Goal: Transaction & Acquisition: Purchase product/service

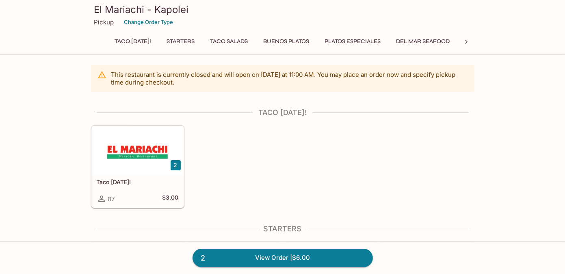
click at [191, 43] on button "Starters" at bounding box center [180, 41] width 37 height 11
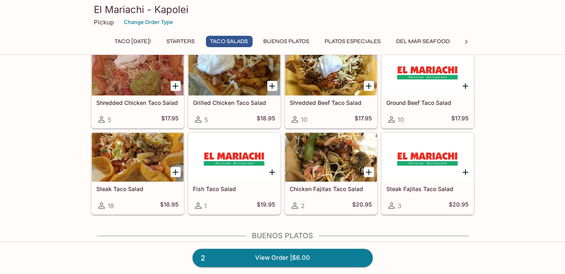
scroll to position [398, 0]
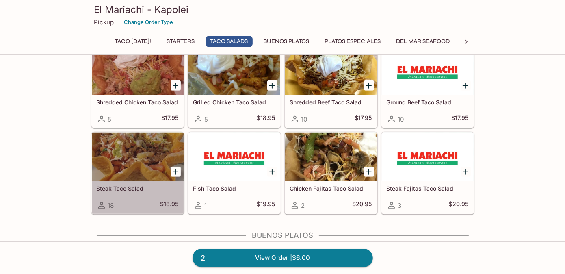
click at [110, 153] on div at bounding box center [138, 156] width 92 height 49
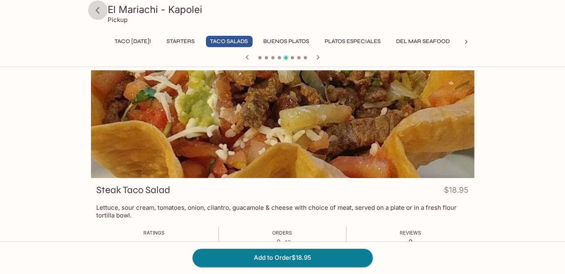
click at [100, 12] on icon at bounding box center [98, 10] width 14 height 14
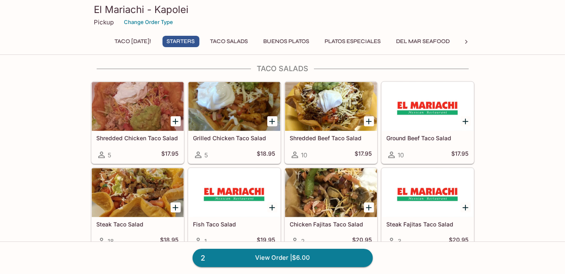
scroll to position [365, 0]
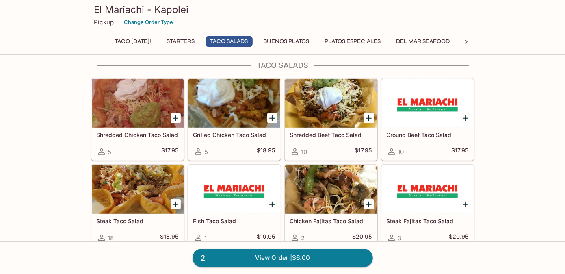
click at [324, 190] on div at bounding box center [331, 189] width 92 height 49
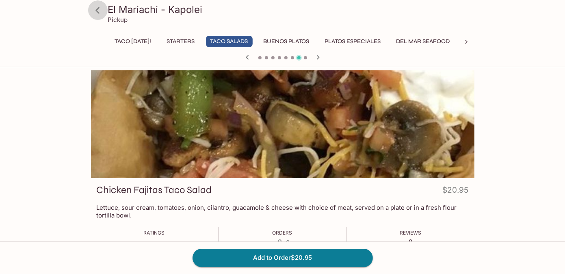
click at [95, 11] on icon at bounding box center [98, 10] width 14 height 14
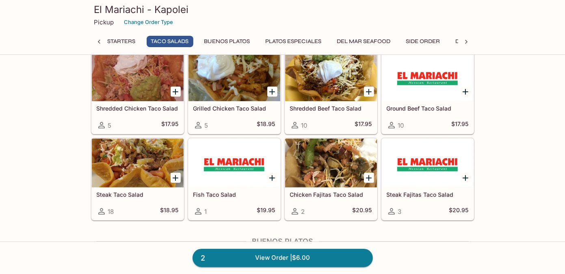
scroll to position [406, 0]
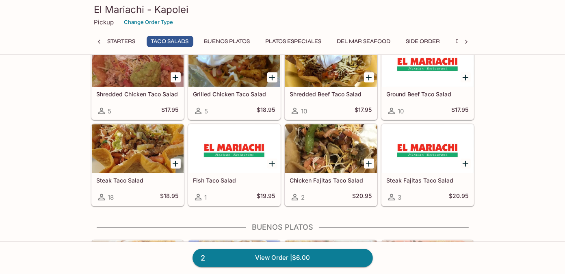
click at [123, 178] on h5 "Steak Taco Salad" at bounding box center [138, 180] width 82 height 7
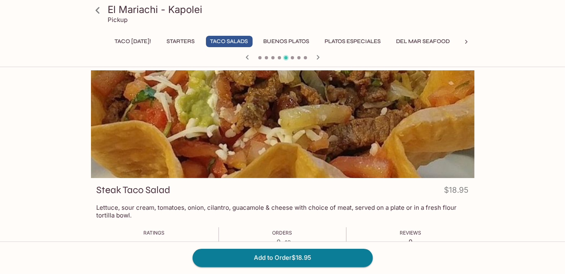
click at [97, 9] on icon at bounding box center [97, 10] width 4 height 6
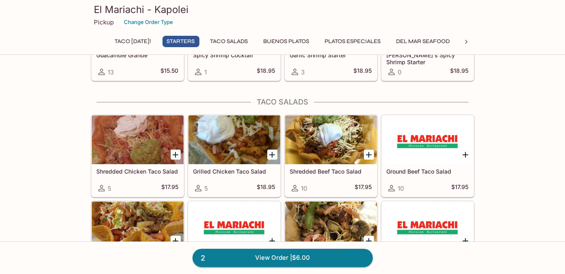
scroll to position [325, 0]
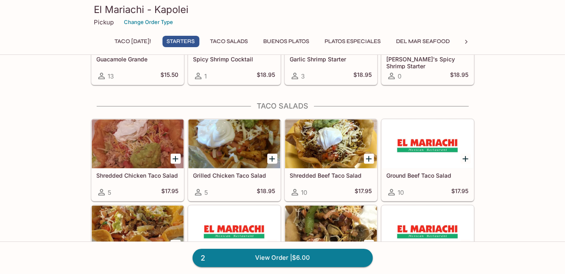
click at [325, 179] on div "Shredded Beef Taco Salad 10 $17.95" at bounding box center [331, 184] width 92 height 32
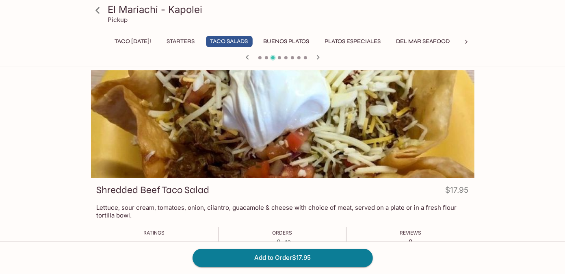
click at [95, 11] on icon at bounding box center [98, 10] width 14 height 14
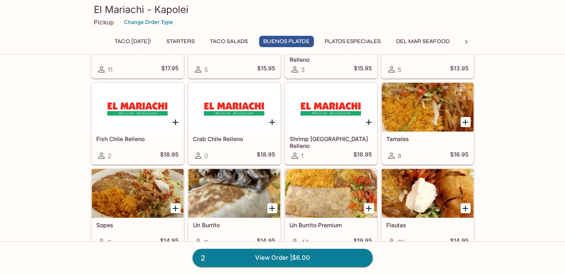
scroll to position [650, 0]
click at [409, 197] on div at bounding box center [428, 193] width 92 height 49
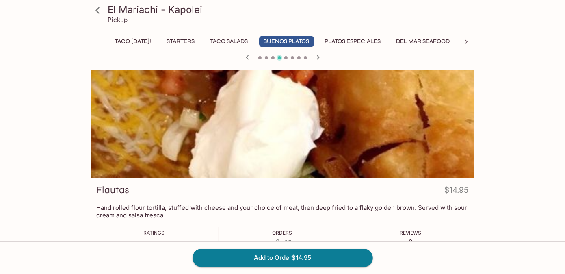
click at [101, 14] on icon at bounding box center [98, 10] width 14 height 14
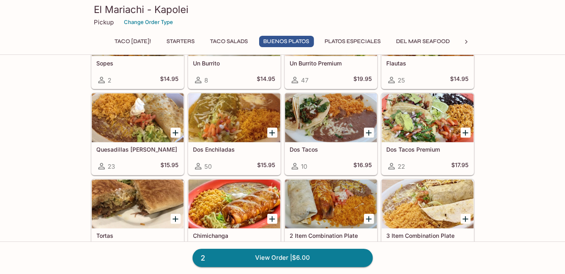
scroll to position [731, 0]
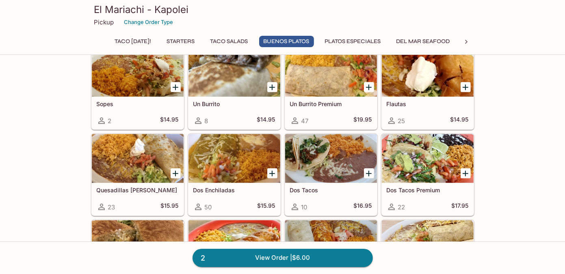
click at [245, 173] on div at bounding box center [234, 158] width 92 height 49
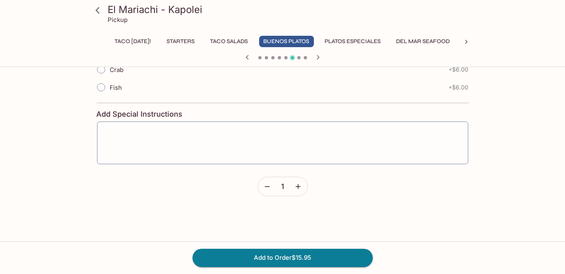
scroll to position [354, 0]
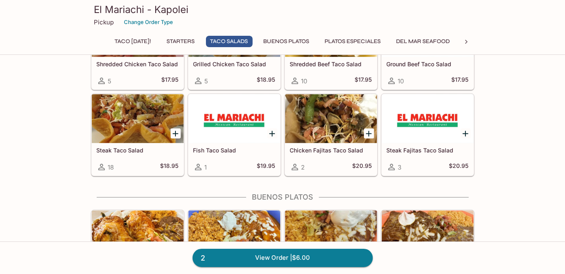
scroll to position [356, 0]
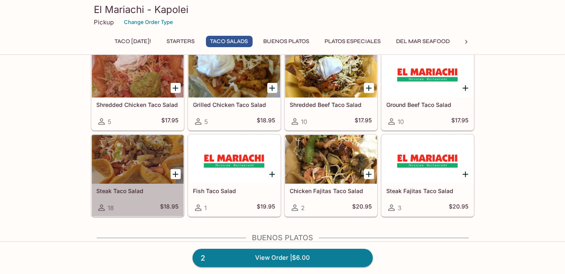
click at [134, 163] on div at bounding box center [138, 159] width 92 height 49
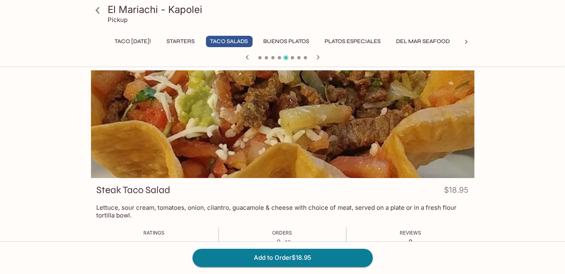
scroll to position [122, 0]
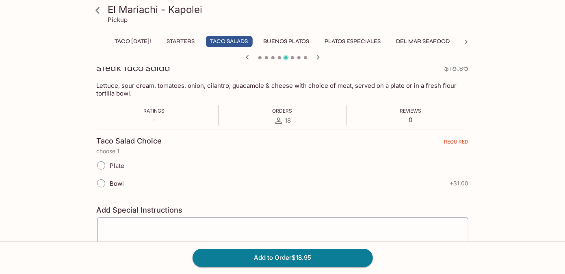
click at [117, 185] on span "Bowl" at bounding box center [117, 183] width 14 height 8
click at [110, 185] on input "Bowl" at bounding box center [101, 183] width 17 height 17
radio input "true"
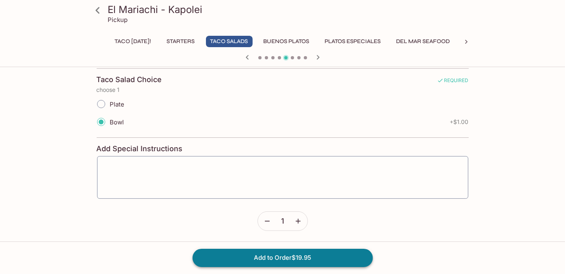
click at [265, 255] on button "Add to Order $19.95" at bounding box center [282, 257] width 180 height 18
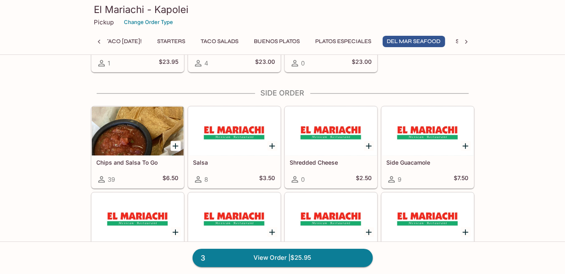
scroll to position [1624, 0]
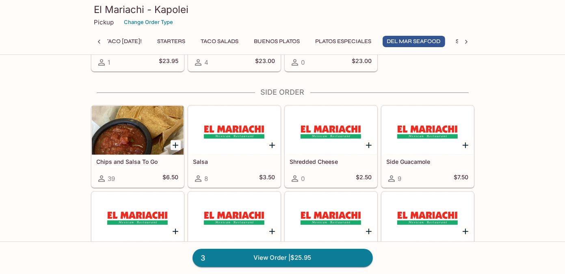
click at [140, 162] on h5 "Chips and Salsa To Go" at bounding box center [138, 161] width 82 height 7
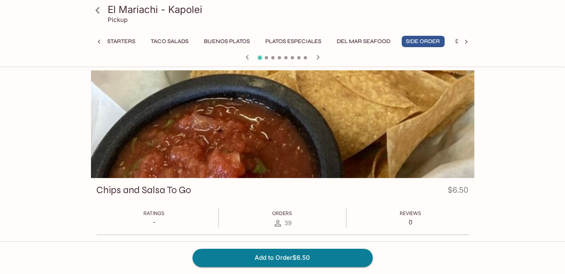
click at [465, 41] on icon at bounding box center [466, 42] width 8 height 8
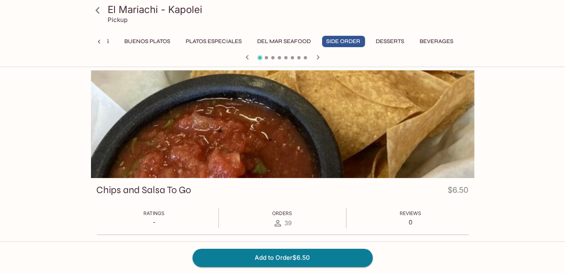
click at [465, 41] on div "Taco [DATE]! Starters Taco Salads Buenos Platos Platos Especiales Del Mar Seafo…" at bounding box center [282, 44] width 383 height 16
click at [394, 42] on button "Desserts" at bounding box center [389, 41] width 37 height 11
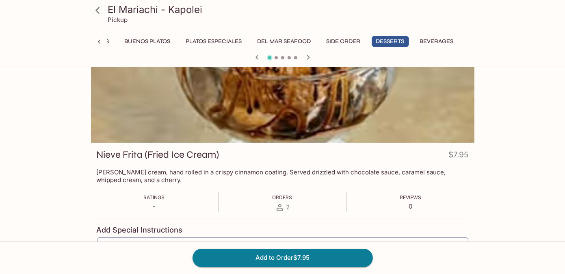
scroll to position [81, 0]
